Goal: Task Accomplishment & Management: Complete application form

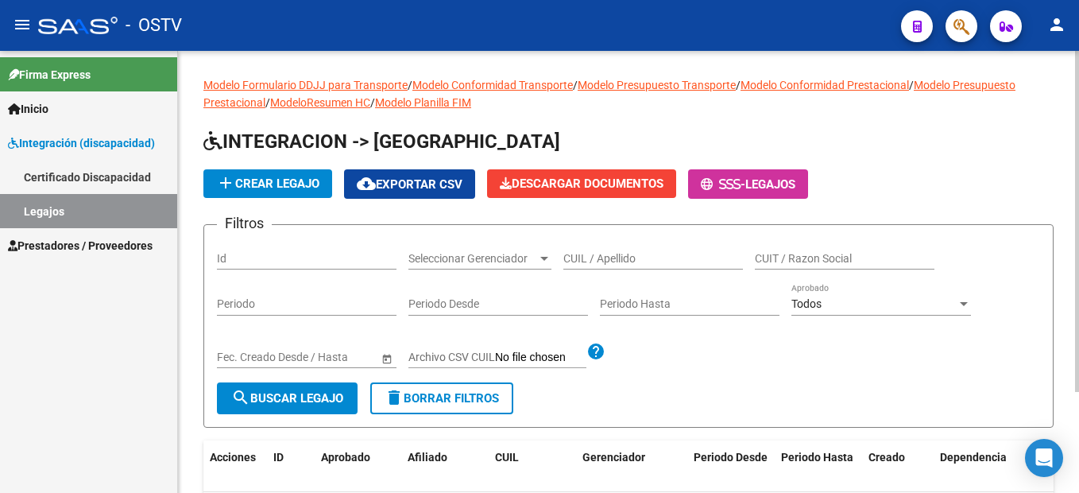
click at [303, 183] on span "add Crear Legajo" at bounding box center [267, 183] width 103 height 14
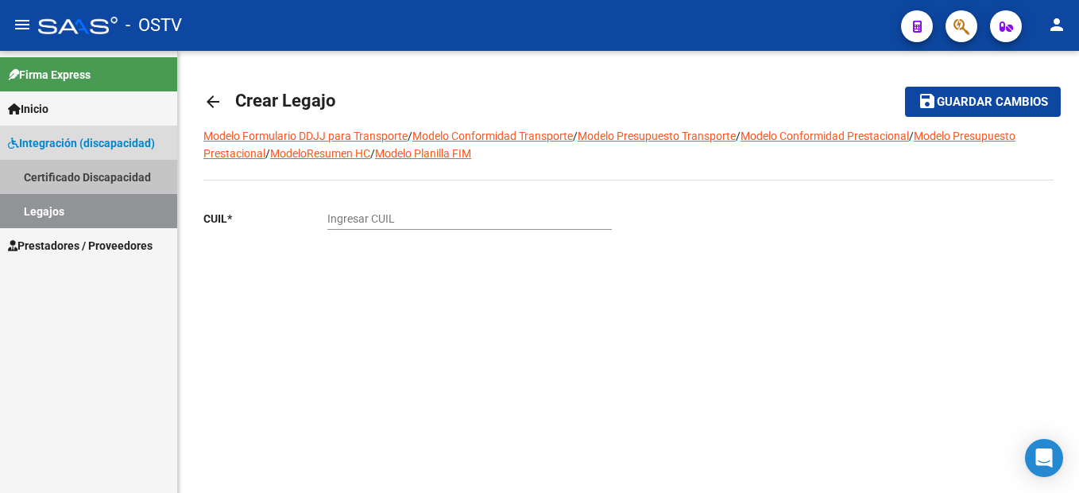
click at [68, 173] on link "Certificado Discapacidad" at bounding box center [88, 177] width 177 height 34
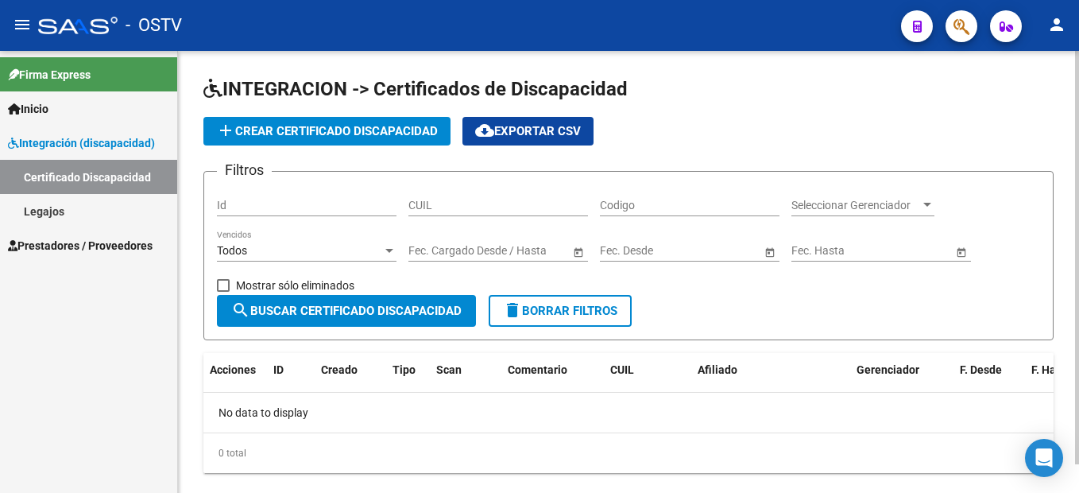
click at [44, 249] on span "Prestadores / Proveedores" at bounding box center [80, 245] width 145 height 17
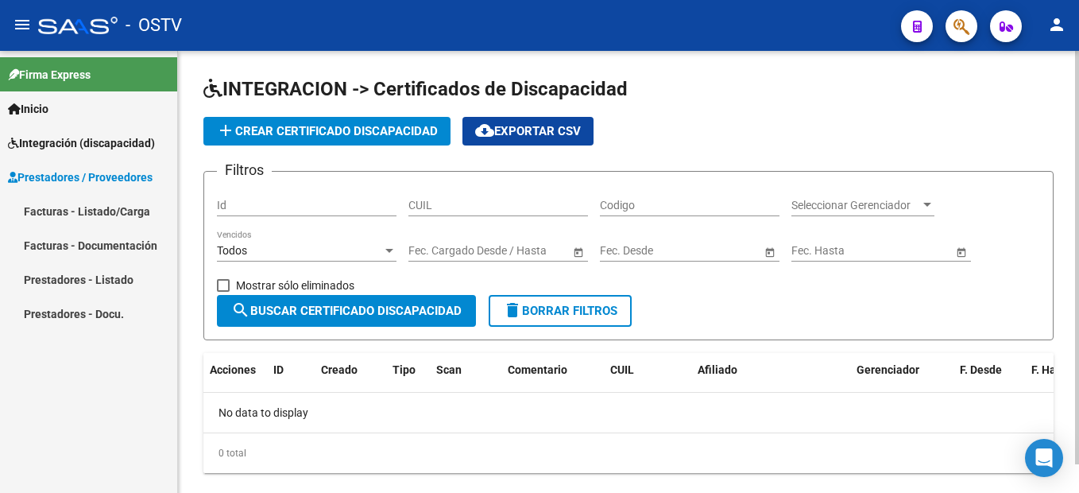
click at [76, 214] on link "Facturas - Listado/Carga" at bounding box center [88, 211] width 177 height 34
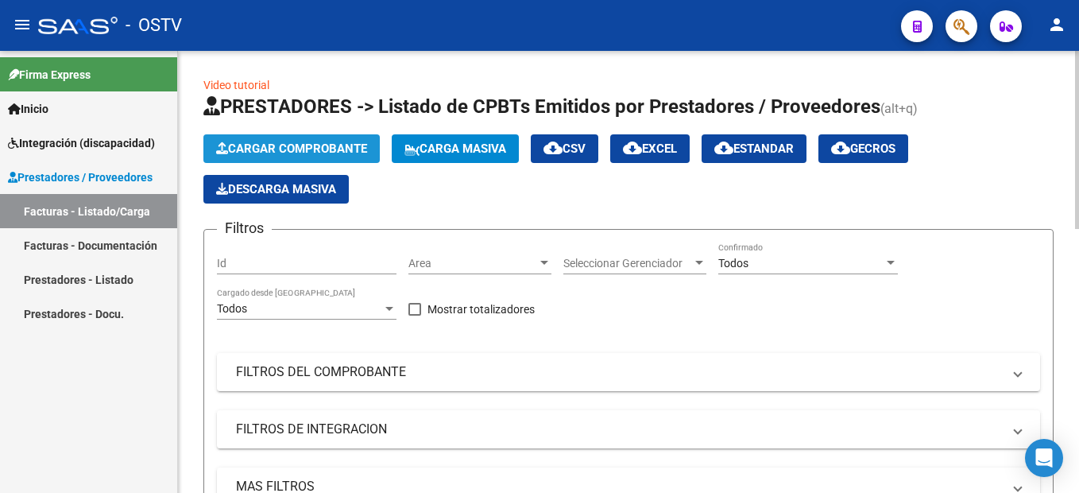
click at [314, 149] on span "Cargar Comprobante" at bounding box center [291, 148] width 151 height 14
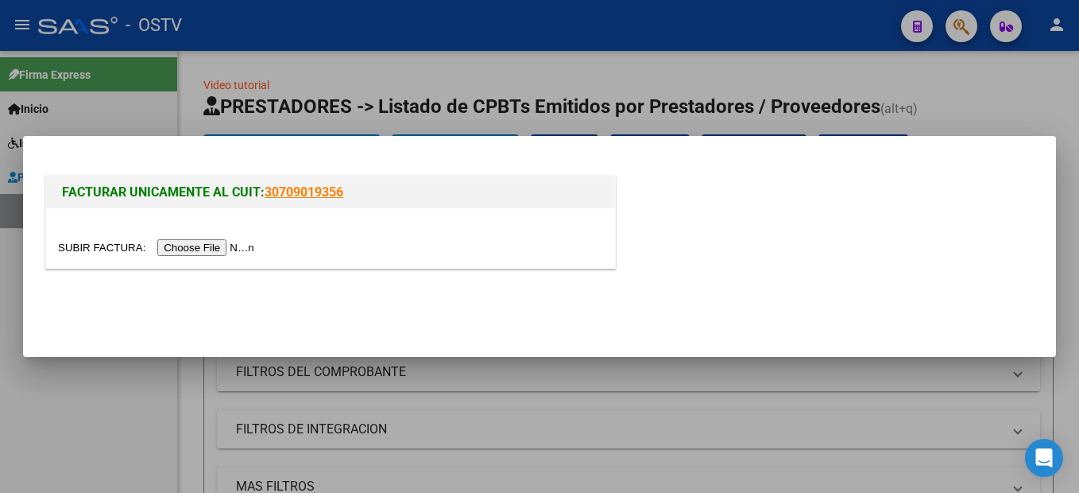
click at [172, 245] on input "file" at bounding box center [158, 247] width 201 height 17
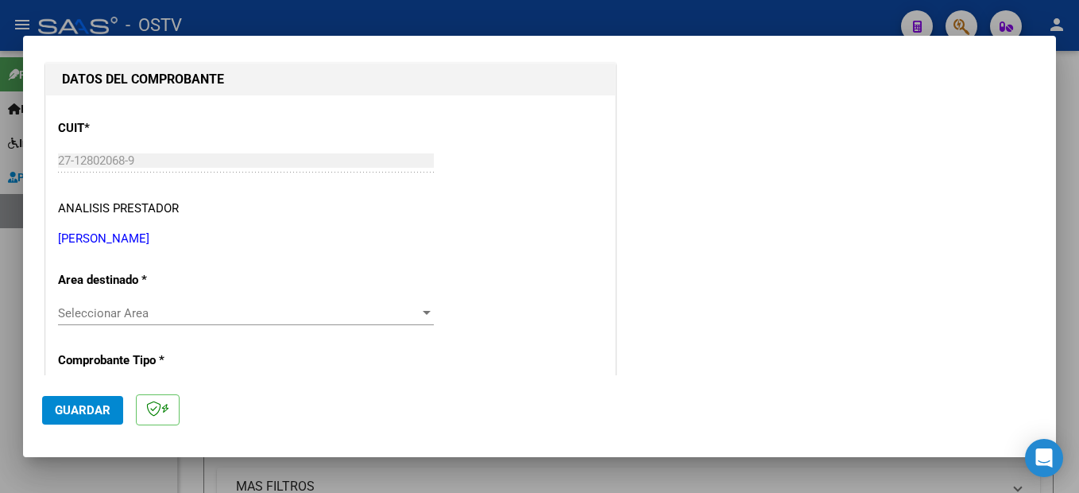
scroll to position [238, 0]
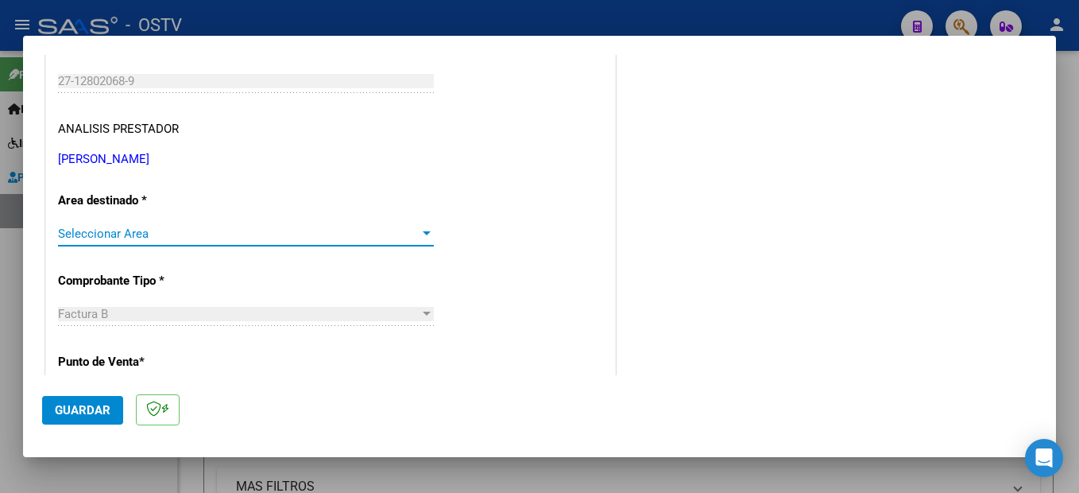
click at [94, 231] on span "Seleccionar Area" at bounding box center [239, 234] width 362 height 14
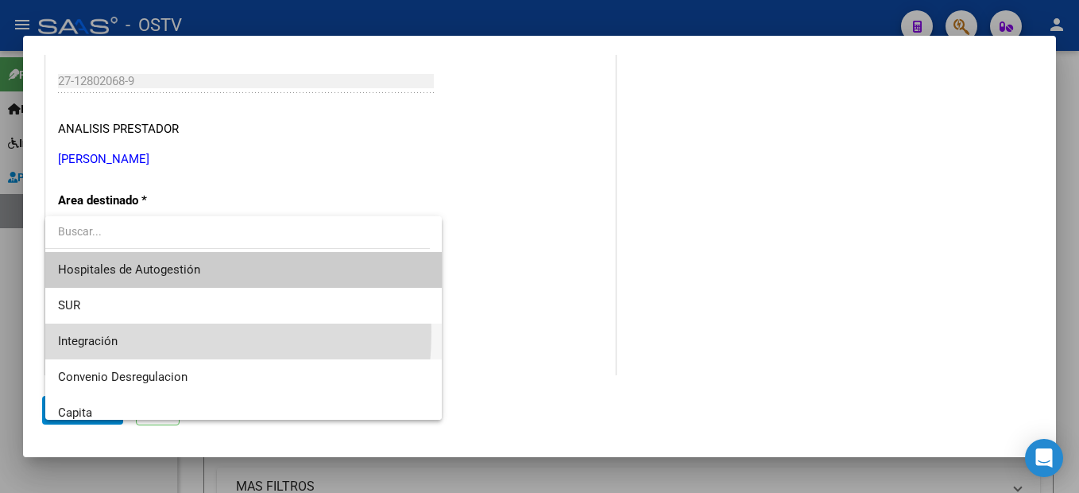
click at [83, 331] on span "Integración" at bounding box center [243, 342] width 371 height 36
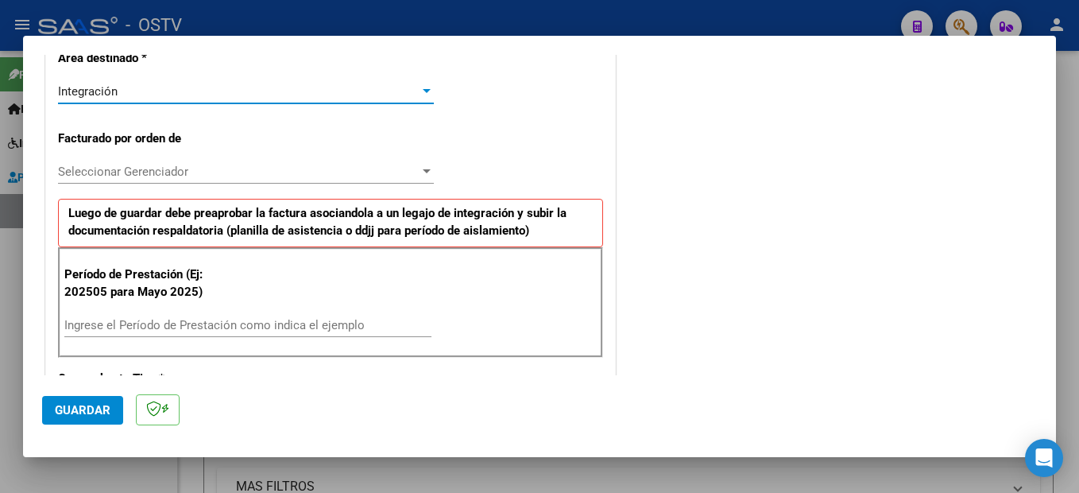
scroll to position [397, 0]
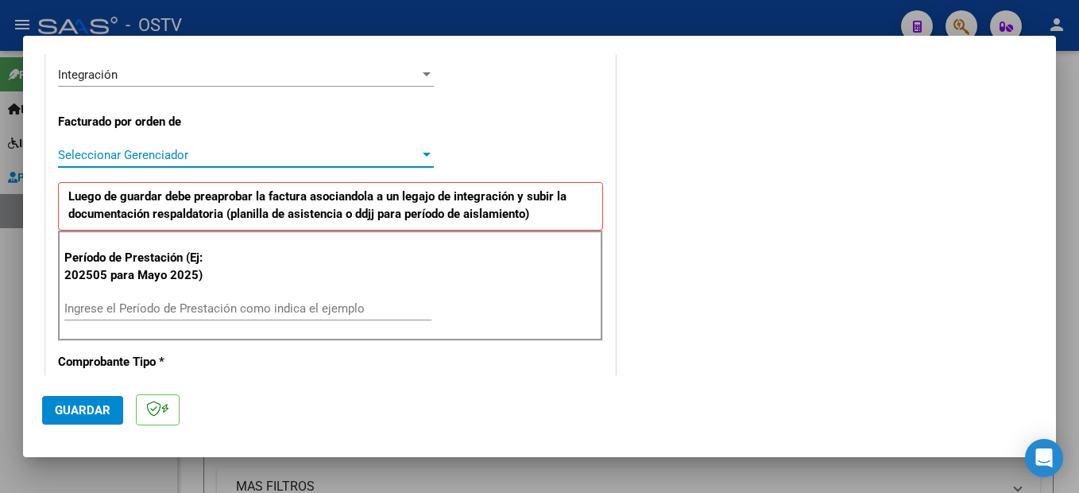
click at [172, 154] on span "Seleccionar Gerenciador" at bounding box center [239, 155] width 362 height 14
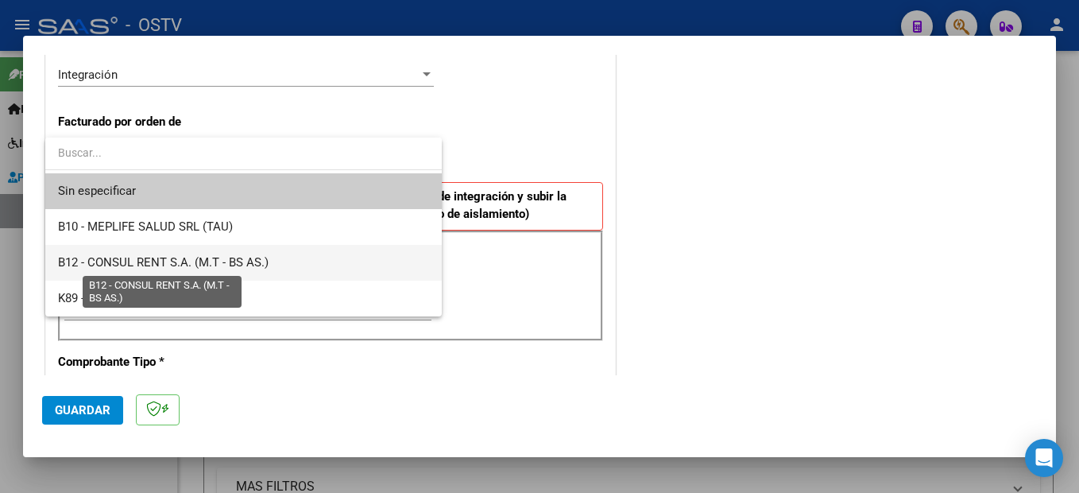
click at [155, 262] on span "B12 - CONSUL RENT S.A. (M.T - BS AS.)" at bounding box center [163, 262] width 211 height 14
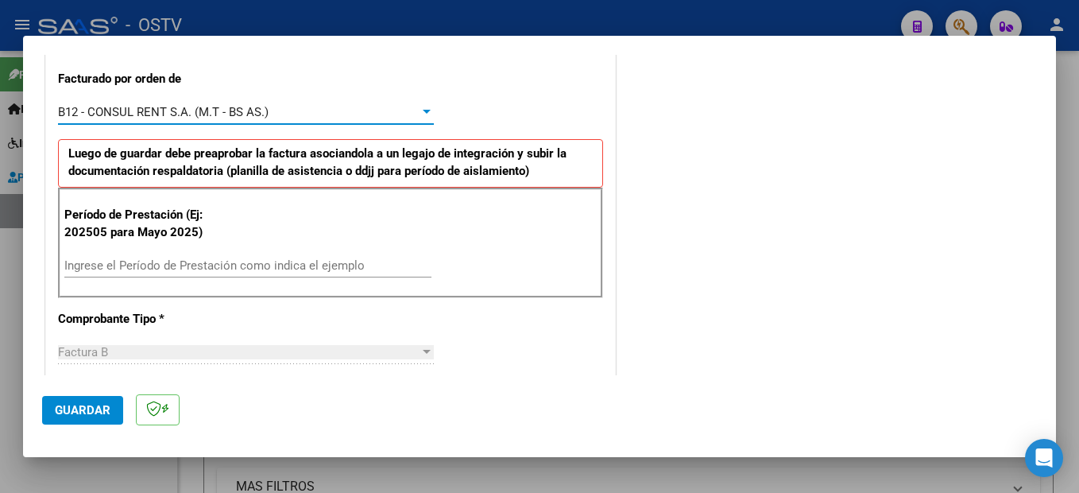
scroll to position [477, 0]
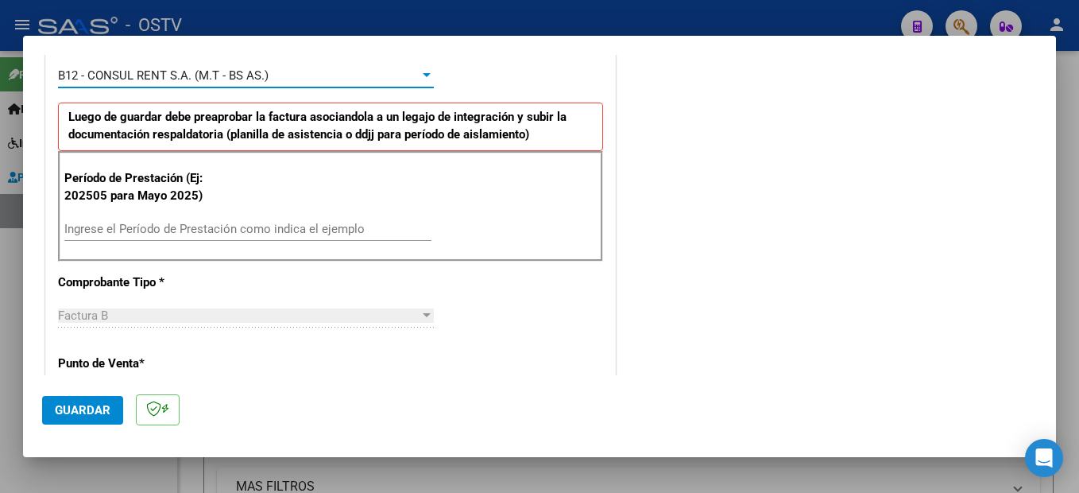
click at [171, 231] on input "Ingrese el Período de Prestación como indica el ejemplo" at bounding box center [247, 229] width 367 height 14
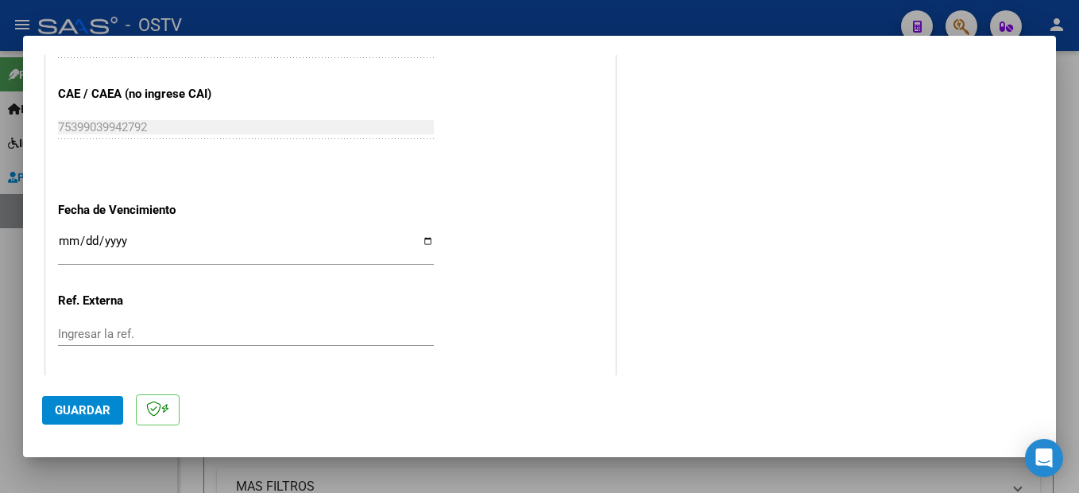
scroll to position [1113, 0]
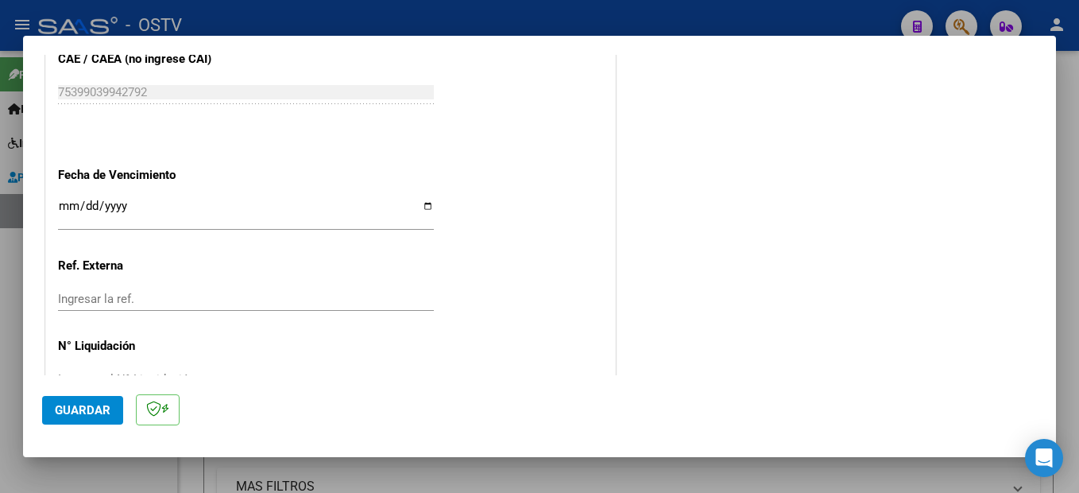
type input "202509"
click at [66, 203] on input "Ingresar la fecha" at bounding box center [246, 212] width 376 height 25
type input "2025-11-09"
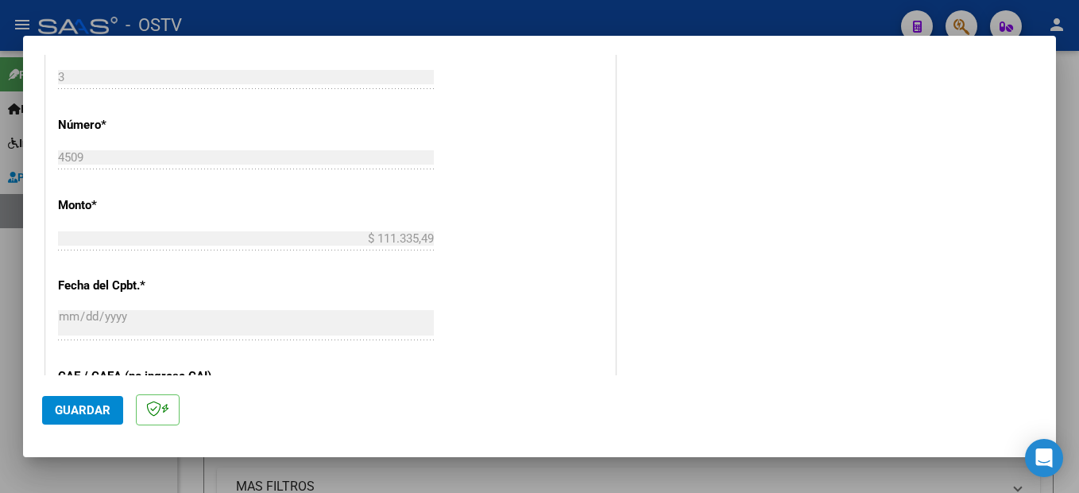
scroll to position [1159, 0]
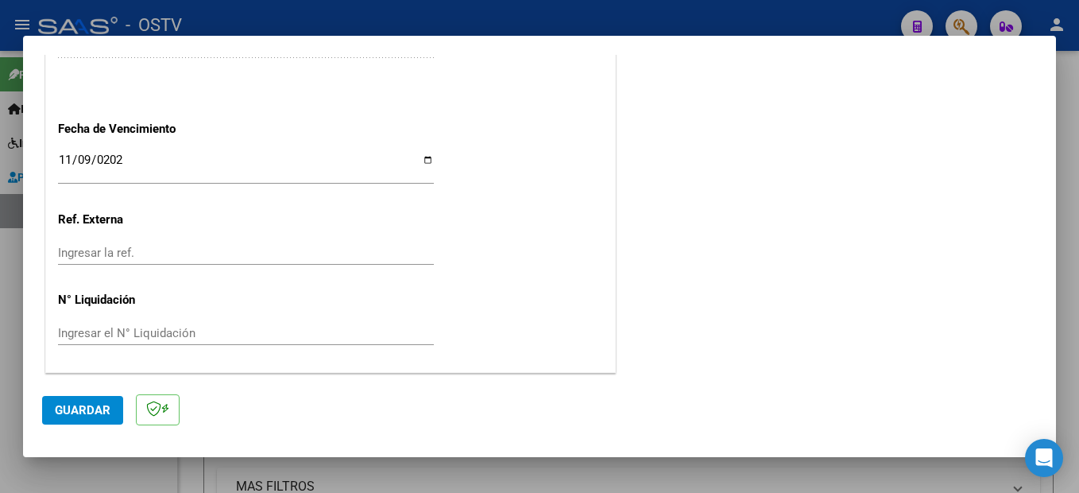
click at [87, 403] on span "Guardar" at bounding box center [83, 410] width 56 height 14
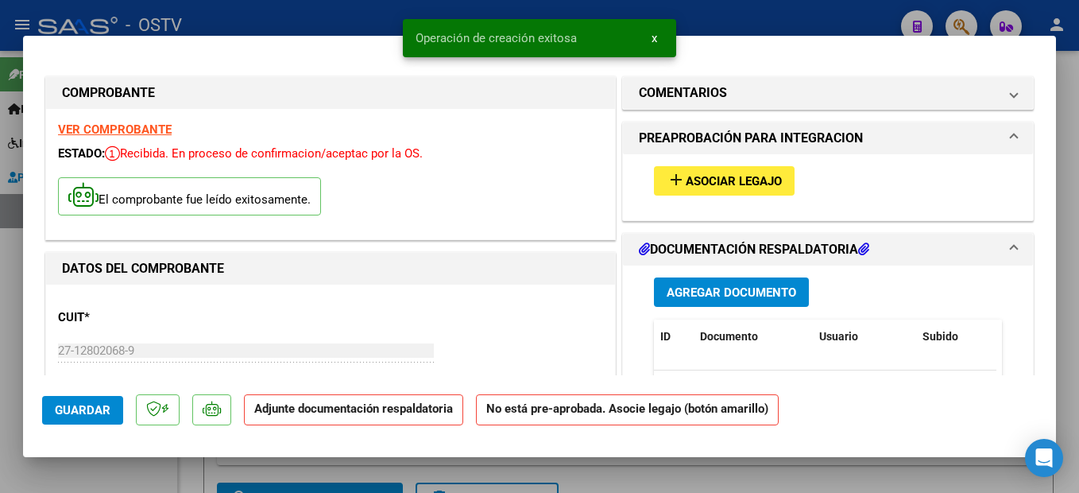
click at [753, 288] on span "Agregar Documento" at bounding box center [732, 292] width 130 height 14
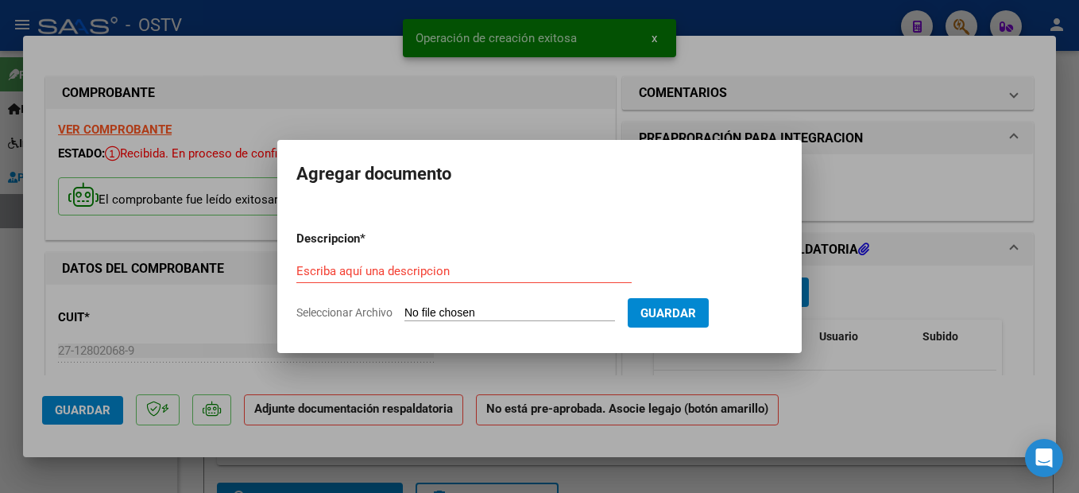
click at [490, 312] on input "Seleccionar Archivo" at bounding box center [510, 313] width 211 height 15
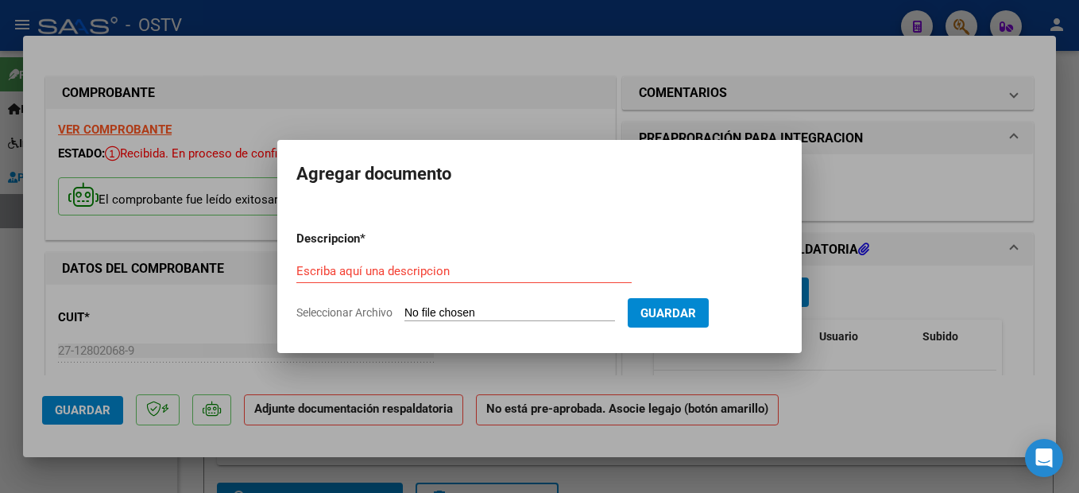
type input "C:\fakepath\Asistencia Sep 25.pdf"
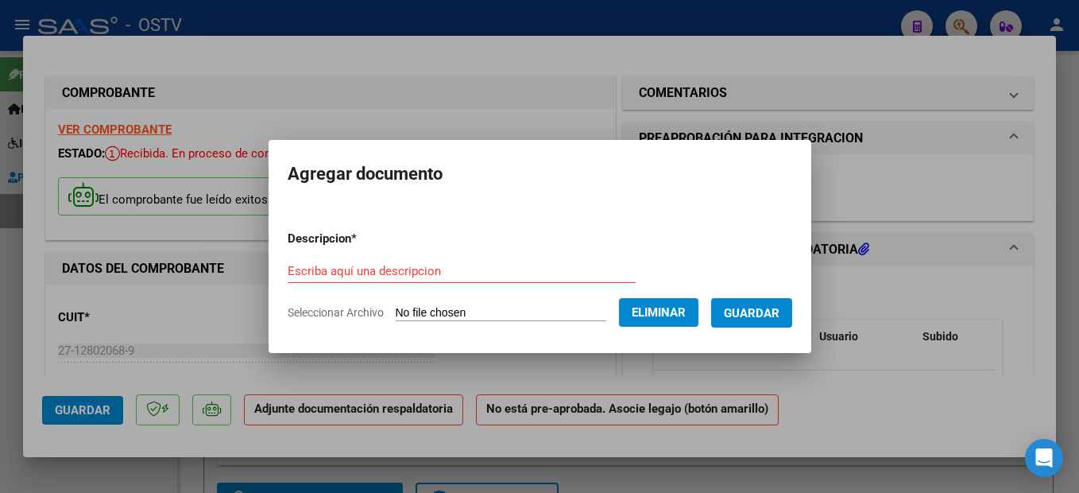
click at [382, 248] on form "Descripcion * Escriba aquí una descripcion Seleccionar Archivo Eliminar Guardar" at bounding box center [540, 276] width 505 height 116
click at [392, 272] on input "Escriba aquí una descripcion" at bounding box center [462, 271] width 348 height 14
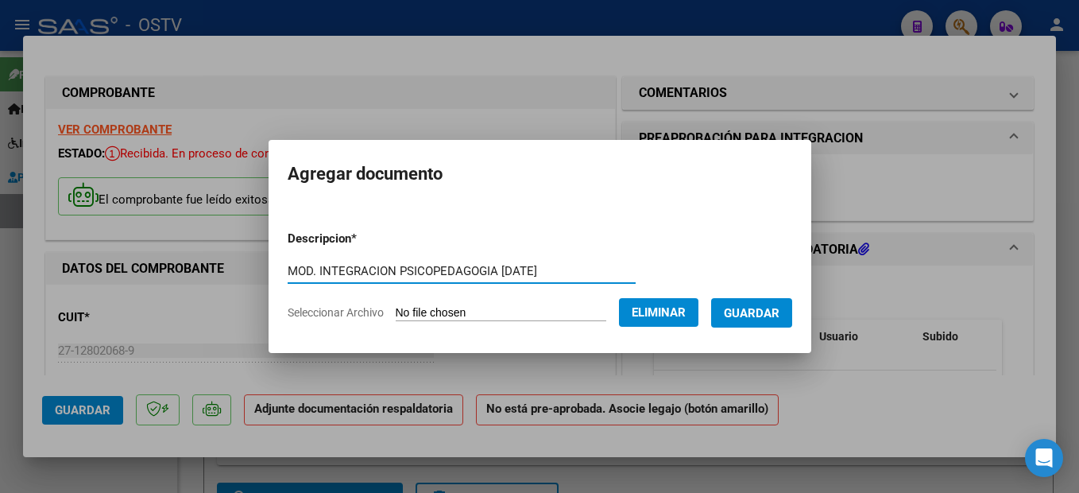
type input "MOD. INTEGRACION PSICOPEDAGOGIA SEPTIEMBRE 2025"
click at [740, 308] on span "Guardar" at bounding box center [752, 313] width 56 height 14
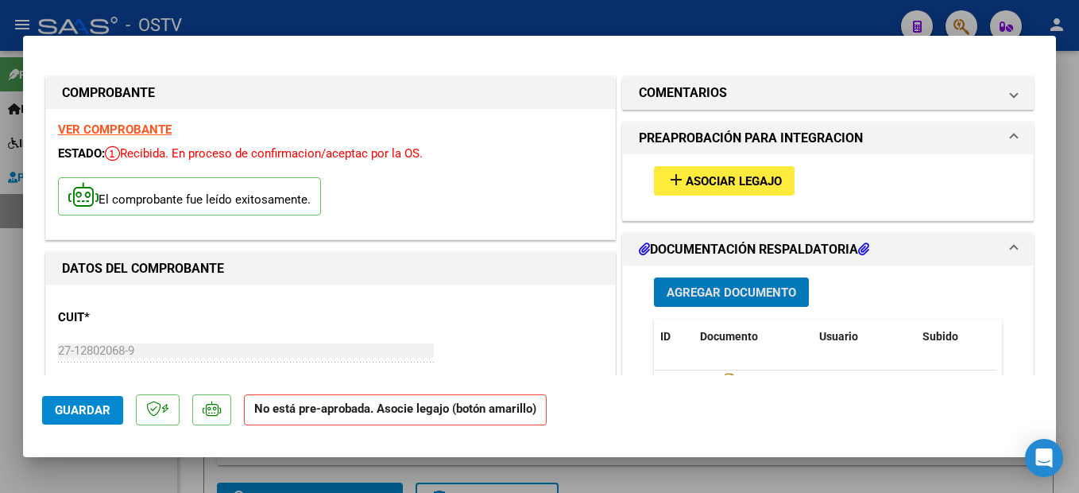
click at [731, 176] on span "Asociar Legajo" at bounding box center [734, 181] width 96 height 14
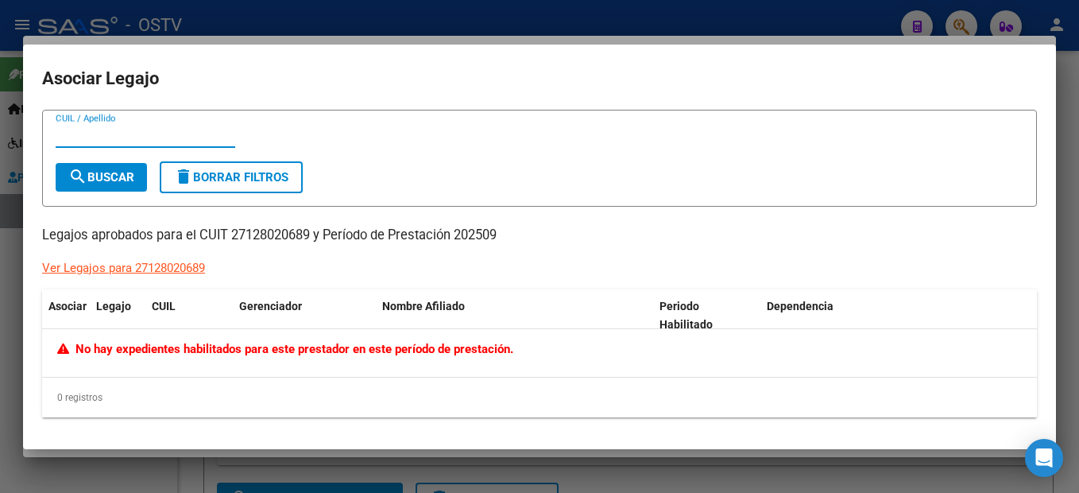
click at [141, 269] on div "Ver Legajos para 27128020689" at bounding box center [123, 268] width 163 height 18
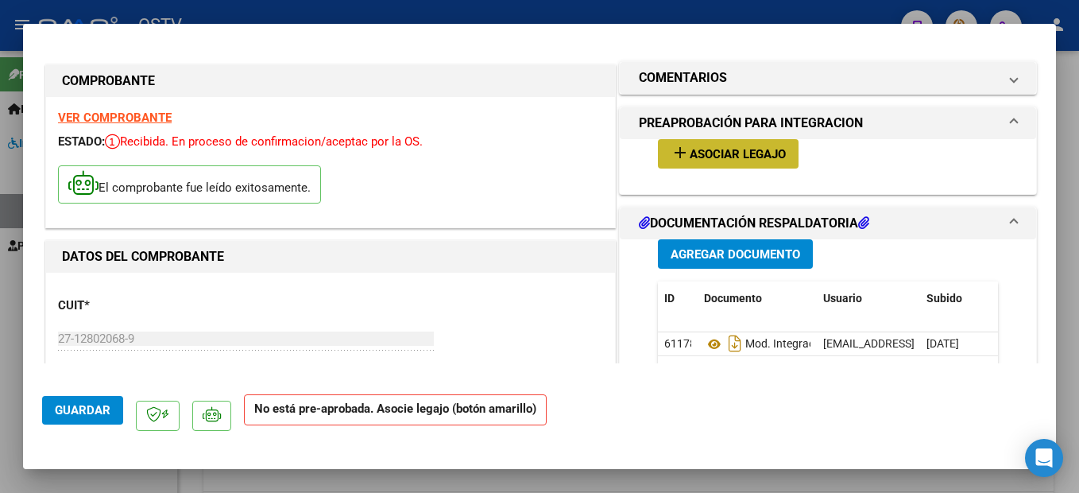
click at [691, 148] on span "Asociar Legajo" at bounding box center [738, 154] width 96 height 14
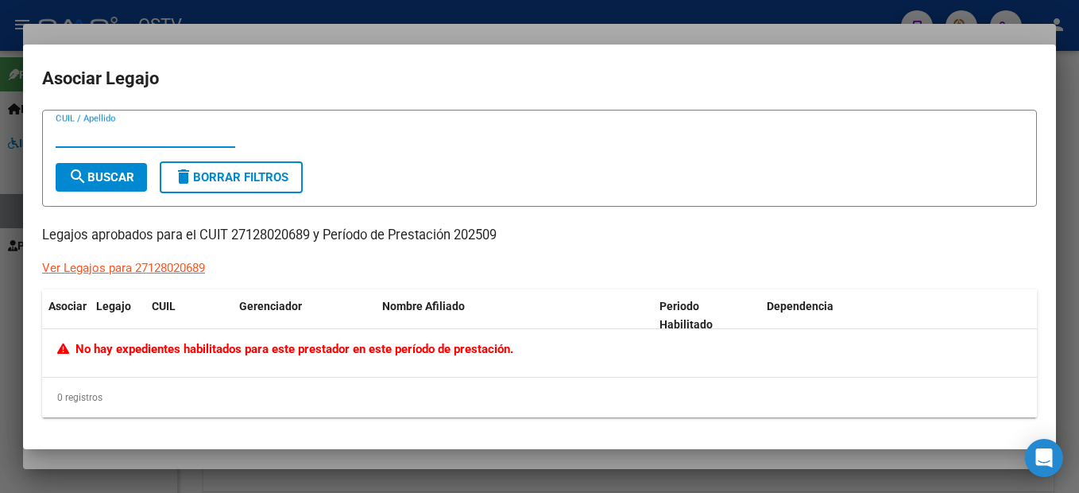
click at [523, 339] on div "No hay expedientes habilitados para este prestador en este período de prestació…" at bounding box center [539, 353] width 995 height 48
click at [79, 309] on span "Asociar" at bounding box center [67, 306] width 38 height 13
click at [110, 138] on input "CUIL / Apellido" at bounding box center [146, 135] width 180 height 14
click at [799, 14] on div at bounding box center [539, 246] width 1079 height 493
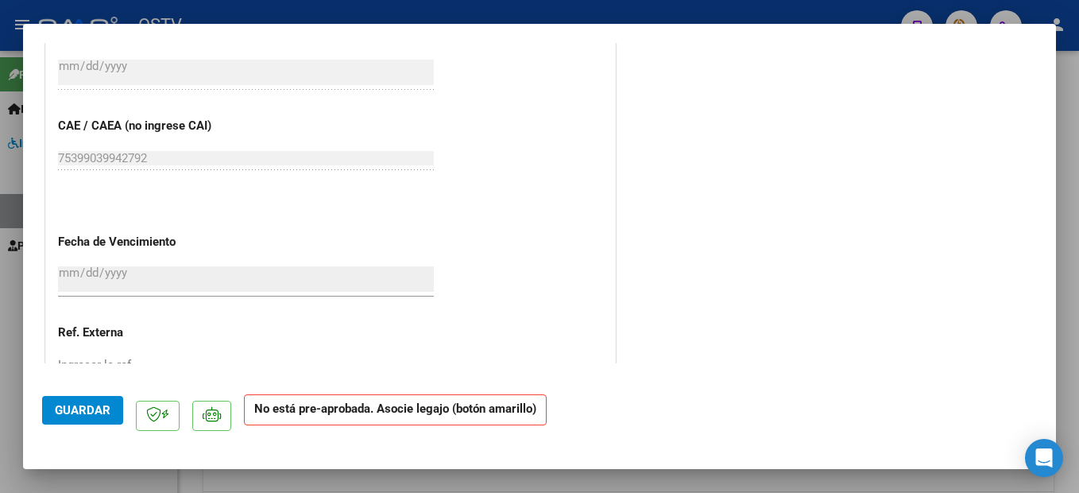
scroll to position [1141, 0]
